Goal: Find specific page/section: Find specific page/section

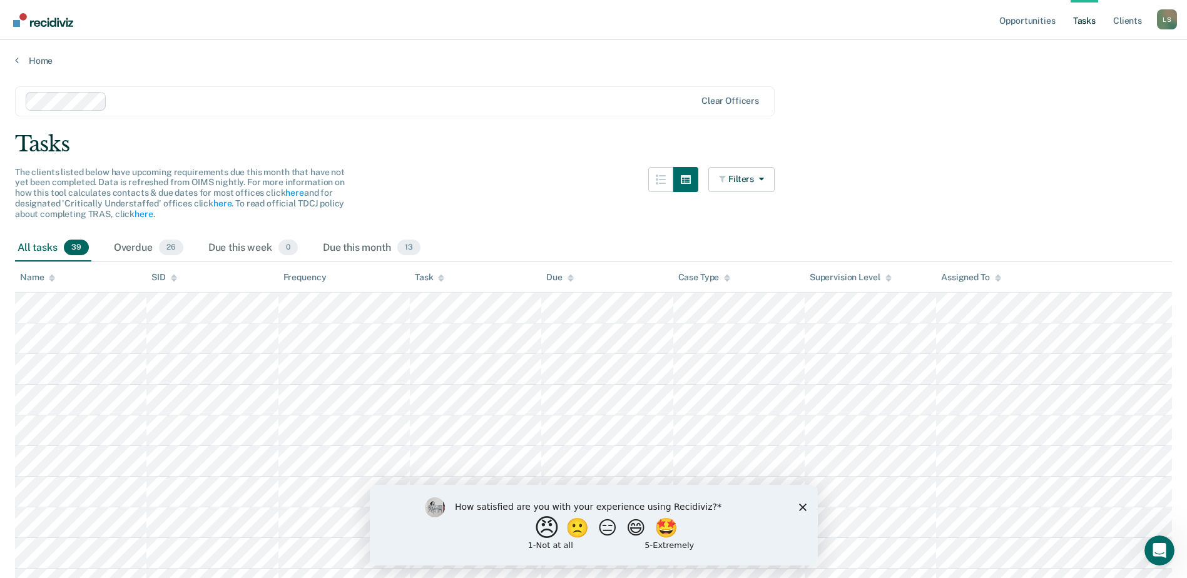
click at [538, 524] on button "😠" at bounding box center [547, 527] width 29 height 25
click at [800, 509] on icon "Close survey" at bounding box center [802, 513] width 8 height 8
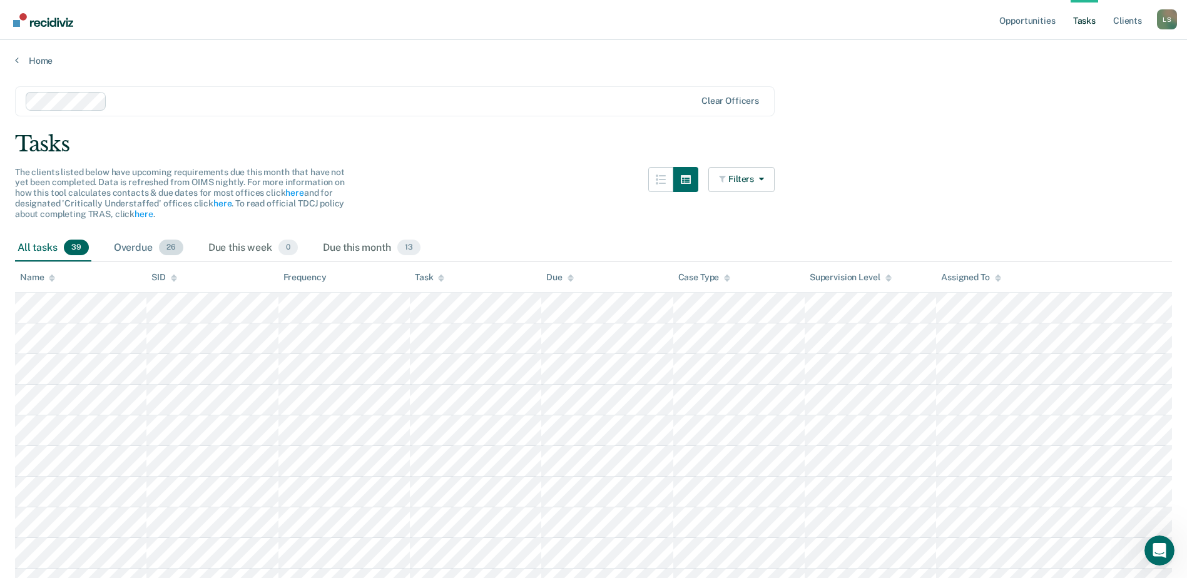
click at [135, 248] on div "Overdue 26" at bounding box center [148, 249] width 74 height 28
click at [33, 248] on div "All tasks 39" at bounding box center [53, 249] width 76 height 28
click at [35, 63] on link "Home" at bounding box center [593, 60] width 1157 height 11
